Goal: Find specific page/section: Find specific page/section

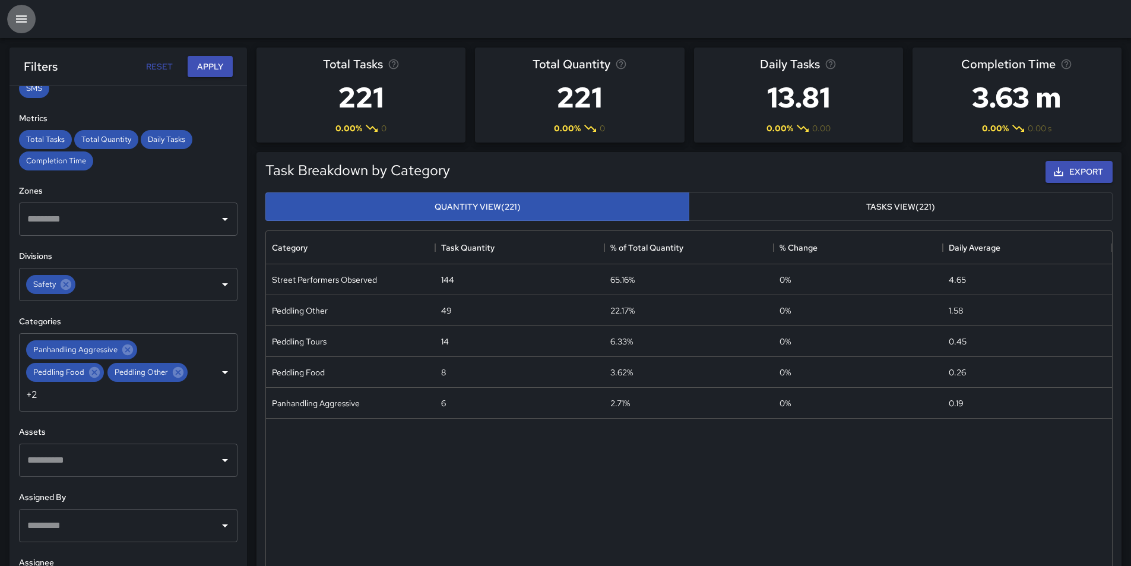
click at [18, 23] on icon "button" at bounding box center [21, 19] width 14 height 14
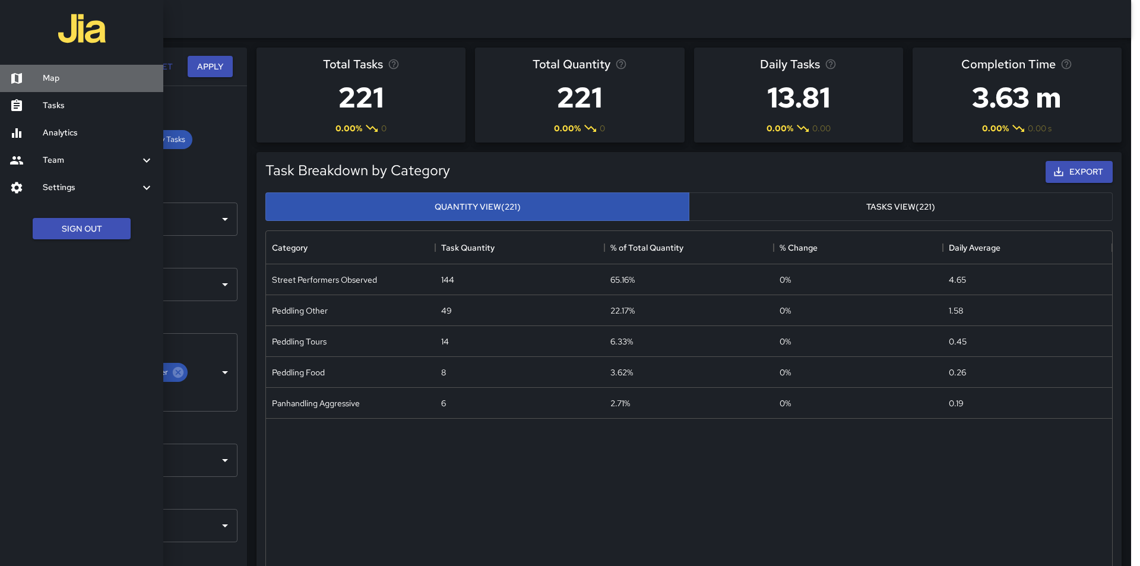
click at [35, 78] on div at bounding box center [26, 78] width 33 height 14
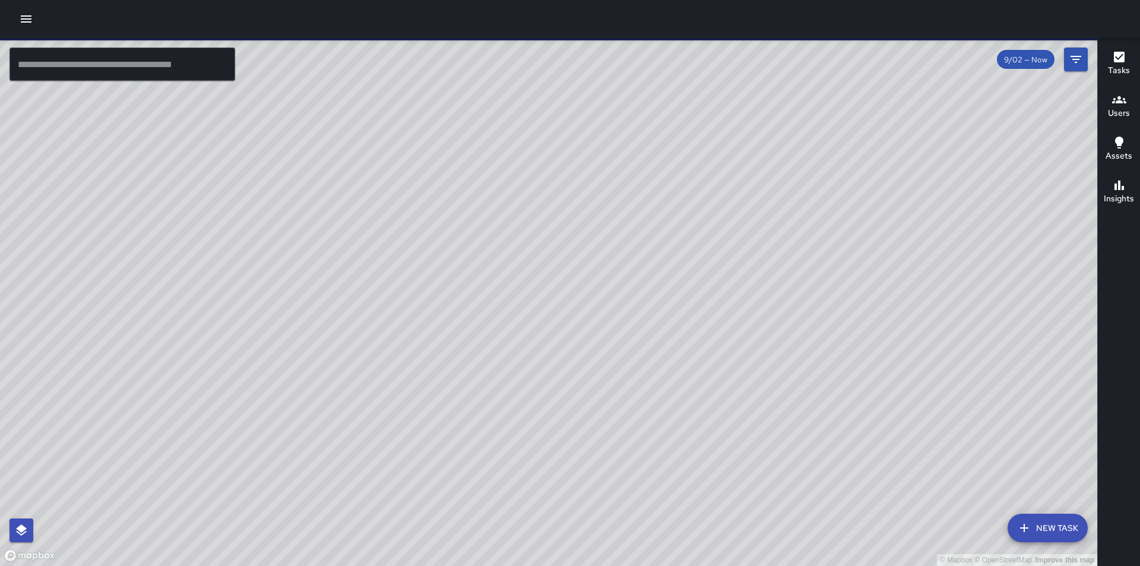
click at [653, 303] on div "© Mapbox © OpenStreetMap Improve this map" at bounding box center [548, 302] width 1097 height 528
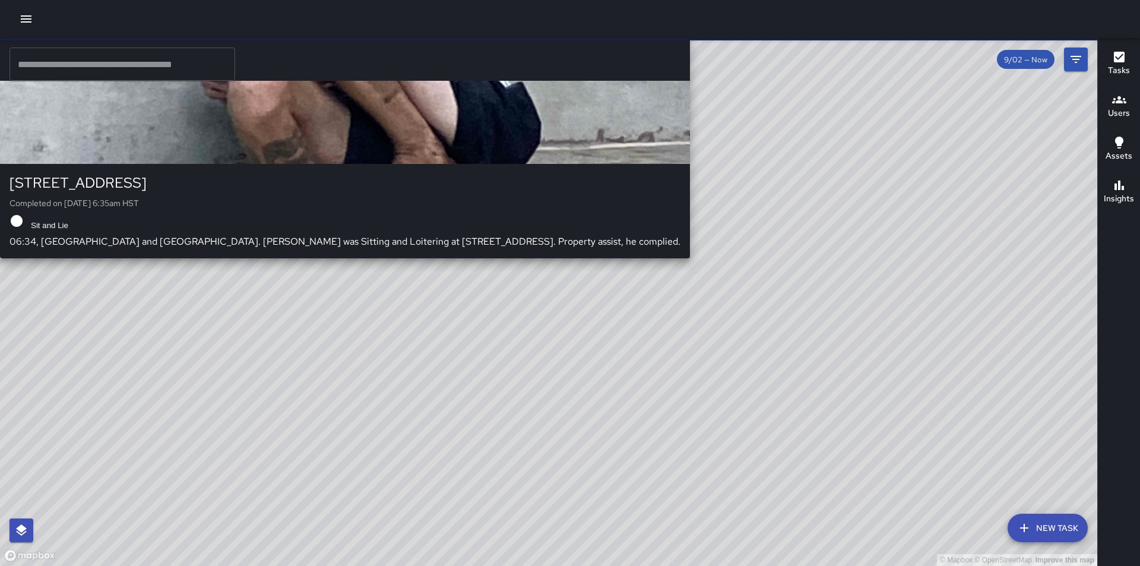
click at [656, 302] on div "© Mapbox © OpenStreetMap Improve this map BH [PERSON_NAME] [STREET_ADDRESS] Com…" at bounding box center [548, 302] width 1097 height 528
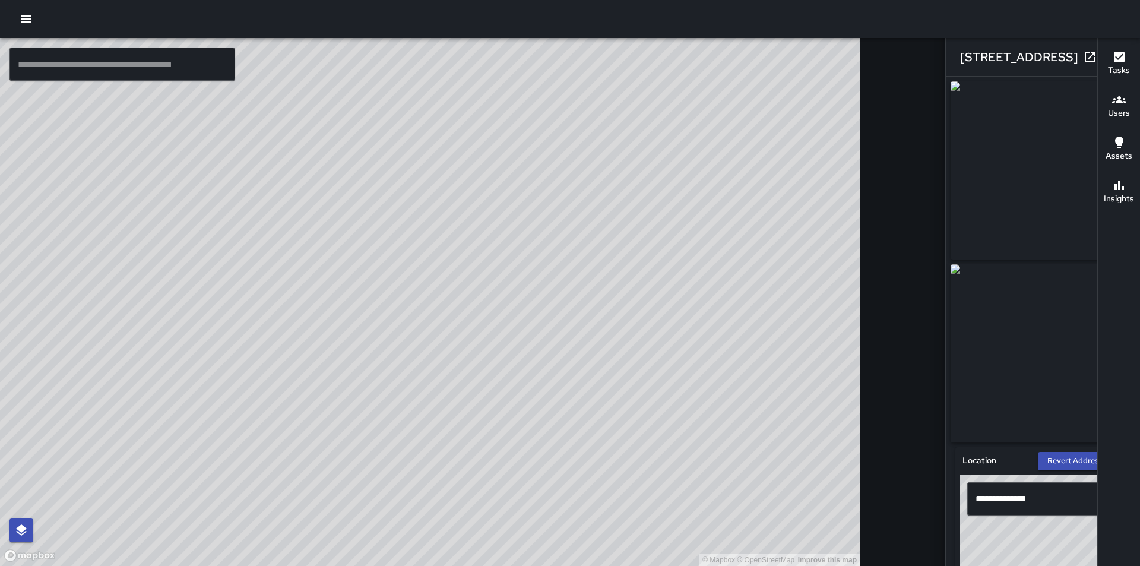
drag, startPoint x: 700, startPoint y: 388, endPoint x: 552, endPoint y: 196, distance: 241.8
click at [598, 243] on div "© Mapbox © OpenStreetMap Improve this map" at bounding box center [430, 302] width 860 height 528
drag, startPoint x: 764, startPoint y: 431, endPoint x: 479, endPoint y: 148, distance: 401.4
click at [507, 164] on div "© Mapbox © OpenStreetMap Improve this map" at bounding box center [430, 302] width 860 height 528
click at [1107, 52] on icon "button" at bounding box center [1114, 57] width 14 height 14
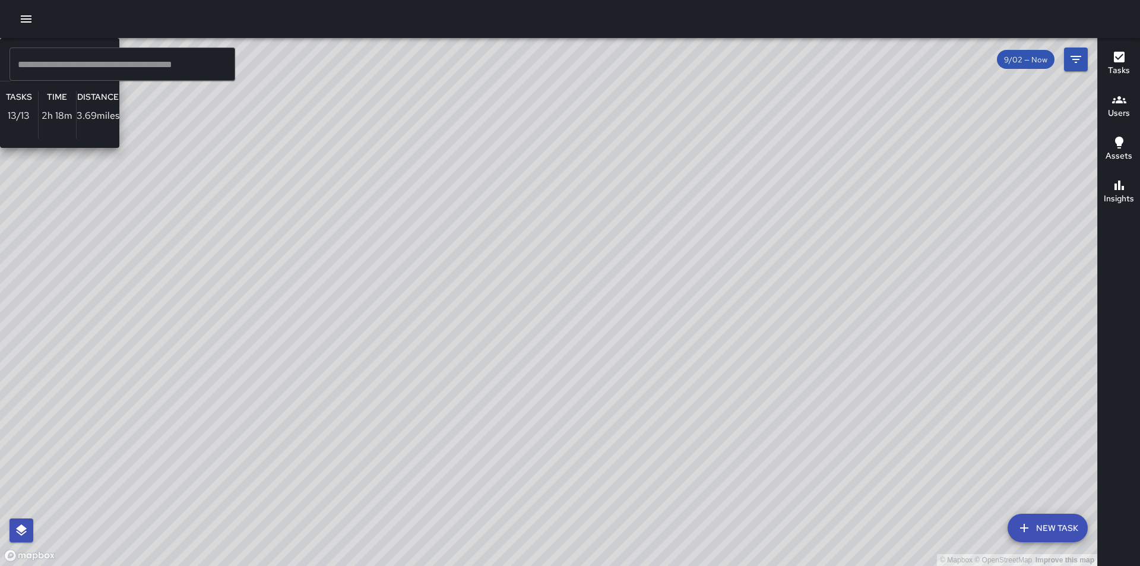
click at [832, 436] on div "© Mapbox © OpenStreetMap Improve this map [PERSON_NAME] Ambassador Tasks 13 / 1…" at bounding box center [548, 302] width 1097 height 528
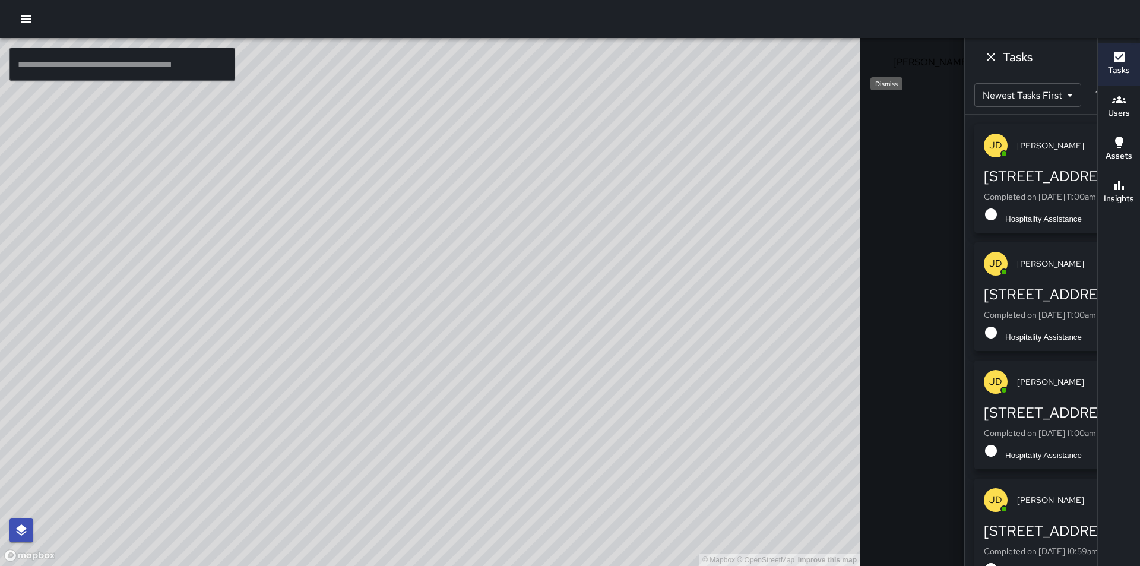
click at [984, 60] on icon "Dismiss" at bounding box center [991, 57] width 14 height 14
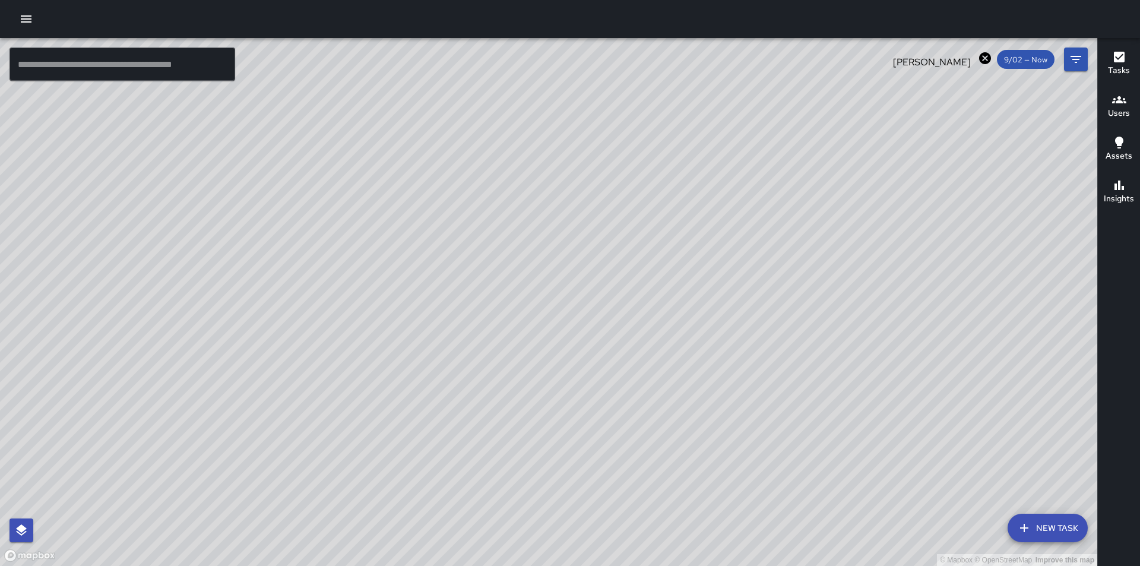
click at [986, 61] on icon at bounding box center [985, 58] width 14 height 14
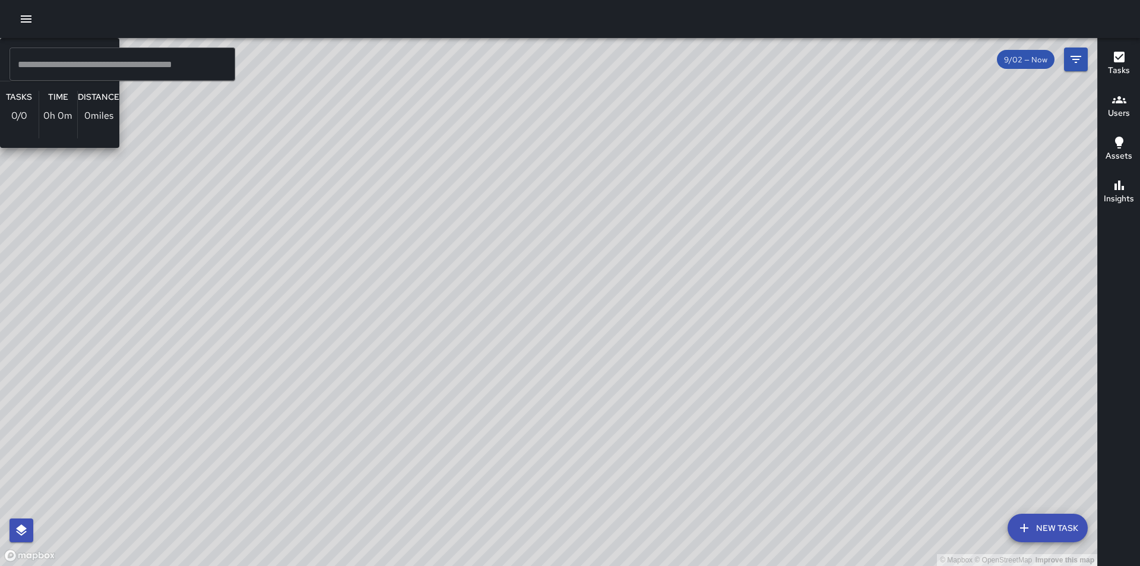
drag, startPoint x: 877, startPoint y: 473, endPoint x: 682, endPoint y: 202, distance: 333.4
click at [682, 202] on div "© Mapbox © OpenStreetMap Improve this map AP [PERSON_NAME] Ambassador Tasks 0 /…" at bounding box center [548, 302] width 1097 height 528
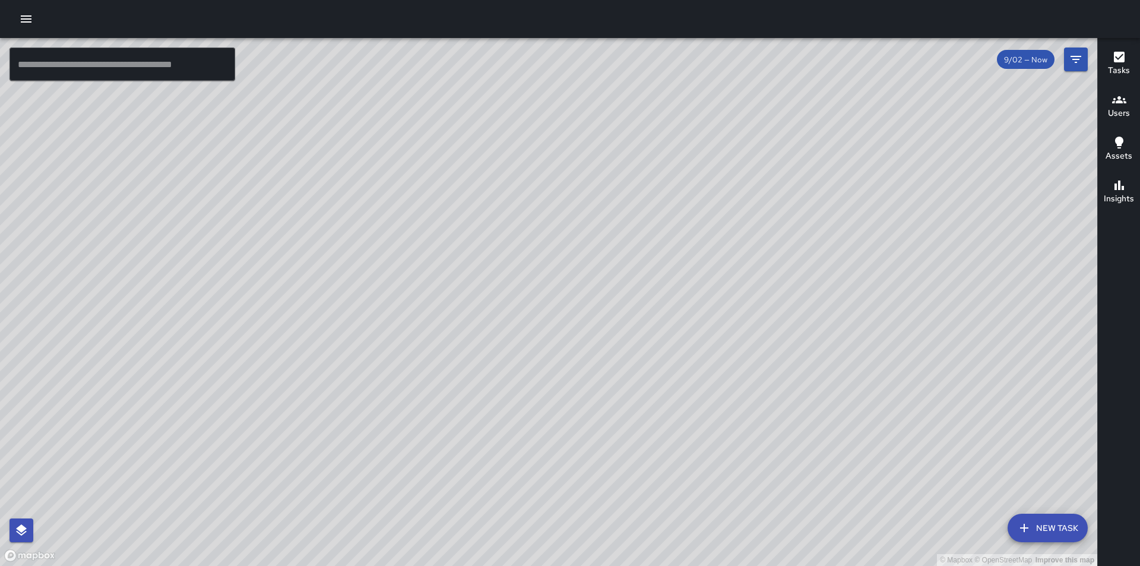
click at [710, 204] on div "© Mapbox © OpenStreetMap Improve this map" at bounding box center [548, 302] width 1097 height 528
click at [713, 210] on div "© Mapbox © OpenStreetMap Improve this map" at bounding box center [548, 302] width 1097 height 528
drag, startPoint x: 809, startPoint y: 457, endPoint x: 821, endPoint y: 589, distance: 132.9
click at [821, 565] on html "© Mapbox © OpenStreetMap Improve this map ​ New Task 9/02 — Now Map Layers Task…" at bounding box center [570, 283] width 1140 height 566
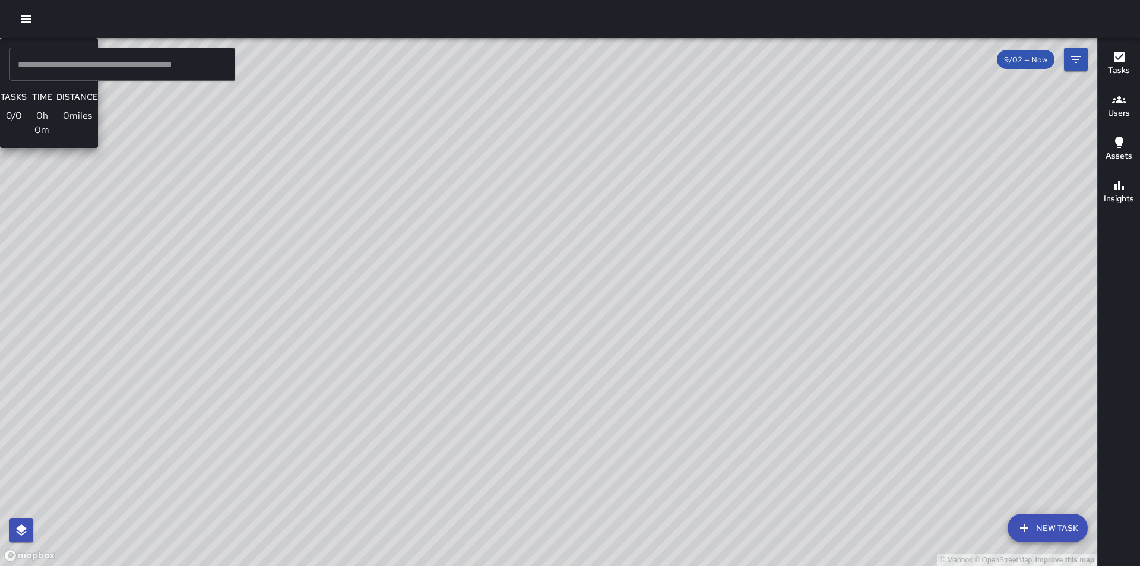
click at [559, 213] on div "© Mapbox © OpenStreetMap Improve this map [PERSON_NAME] Support Supervisor Task…" at bounding box center [548, 302] width 1097 height 528
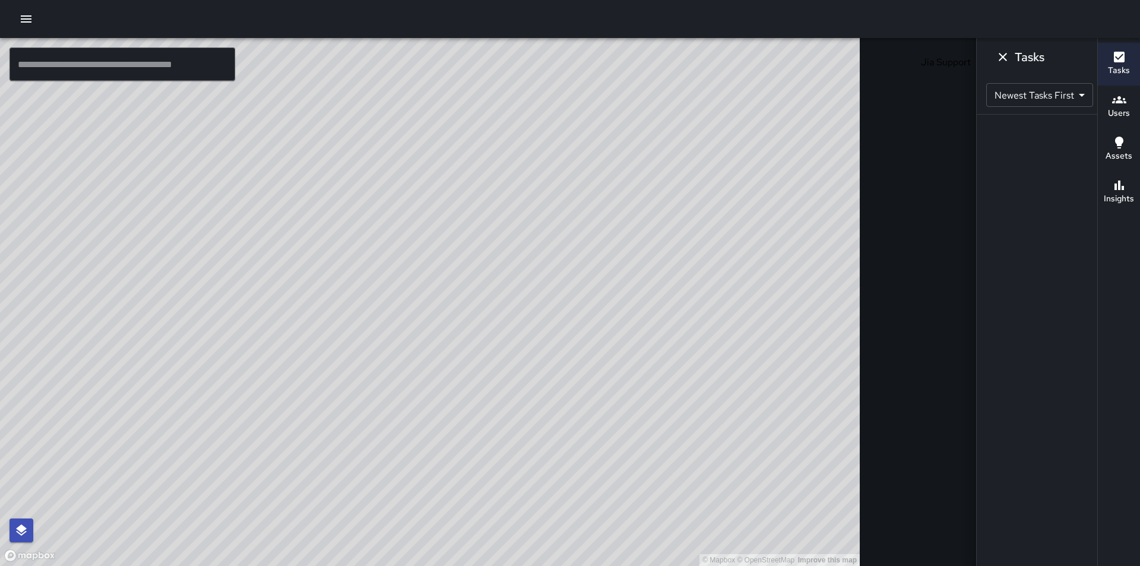
click at [978, 60] on icon at bounding box center [985, 58] width 14 height 14
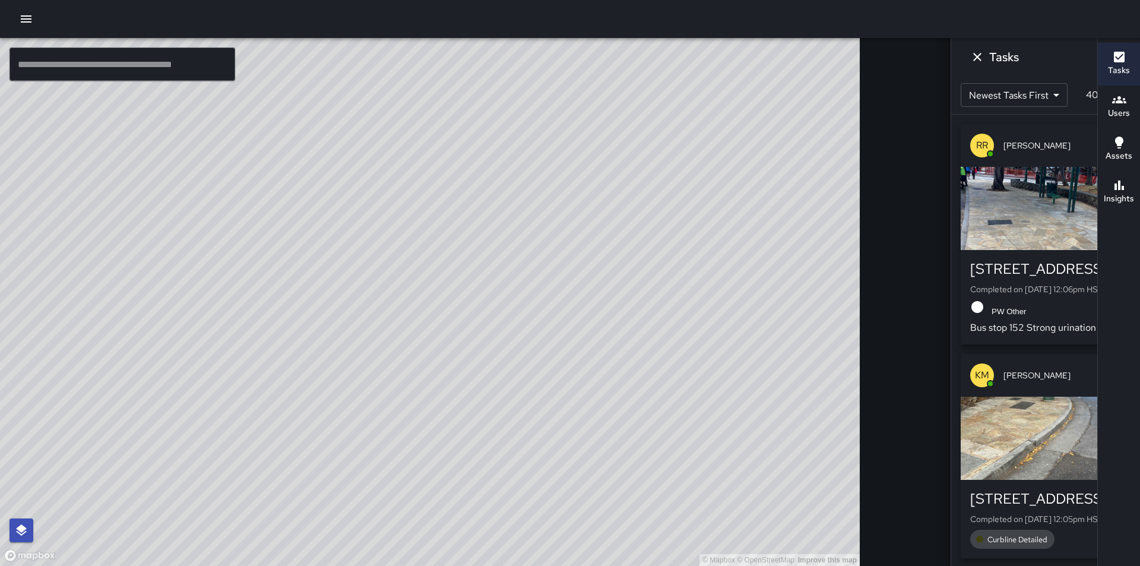
drag, startPoint x: 719, startPoint y: 268, endPoint x: 880, endPoint y: 425, distance: 225.1
click at [880, 425] on div "© Mapbox © OpenStreetMap Improve this map ​ New Task 9/02 — Now Map Layers Task…" at bounding box center [570, 302] width 1140 height 528
drag, startPoint x: 645, startPoint y: 254, endPoint x: 806, endPoint y: 495, distance: 289.4
click at [806, 495] on div "© Mapbox © OpenStreetMap Improve this map" at bounding box center [430, 302] width 860 height 528
drag, startPoint x: 382, startPoint y: 186, endPoint x: 498, endPoint y: 409, distance: 251.5
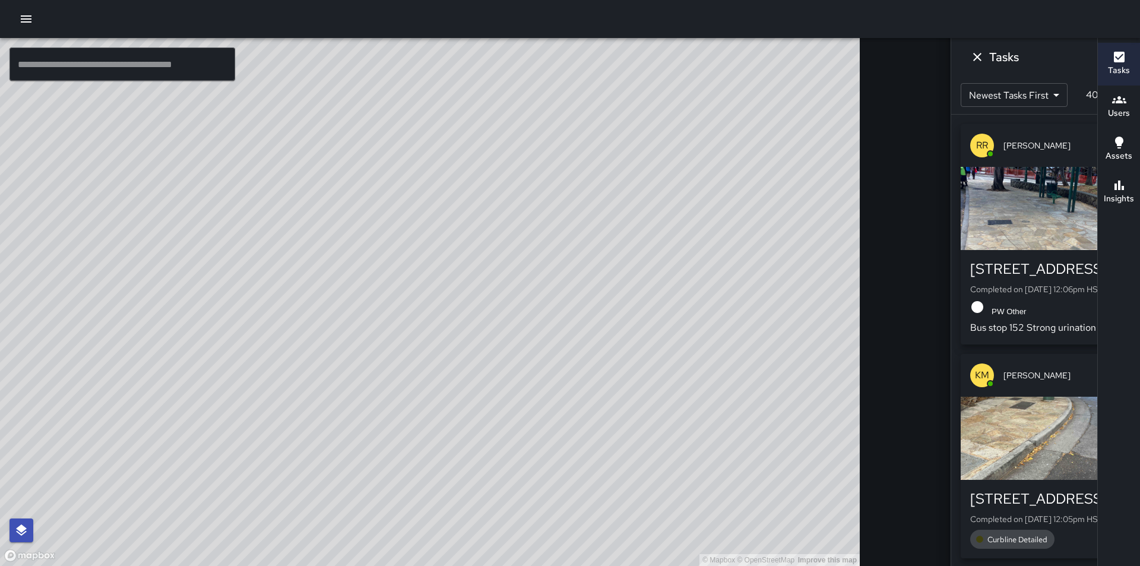
click at [498, 409] on div "© Mapbox © OpenStreetMap Improve this map" at bounding box center [430, 302] width 860 height 528
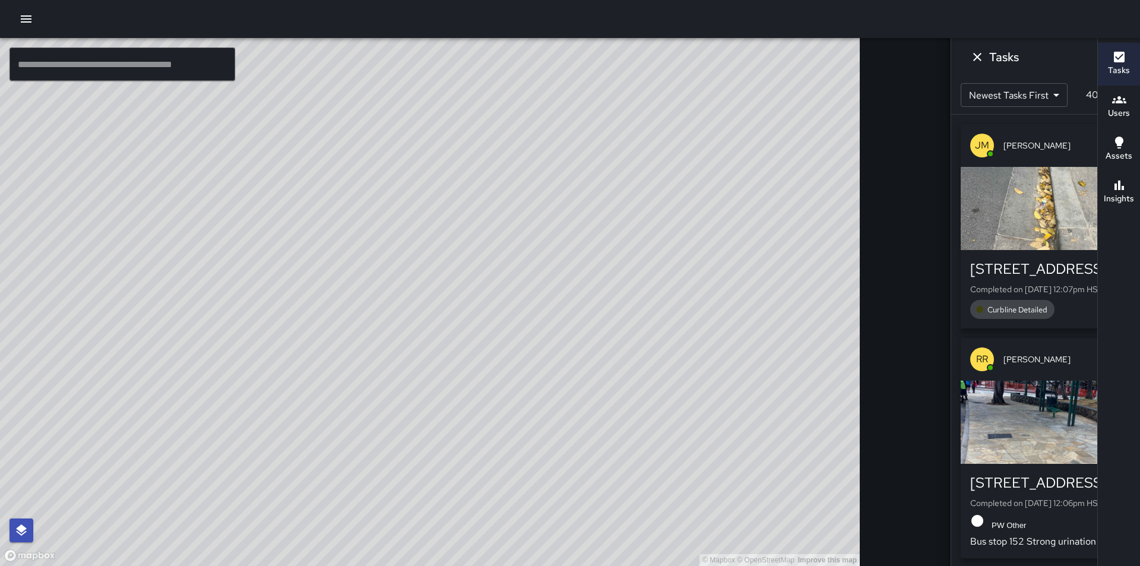
click at [615, 534] on div "© Mapbox © OpenStreetMap Improve this map" at bounding box center [430, 302] width 860 height 528
